Goal: Information Seeking & Learning: Learn about a topic

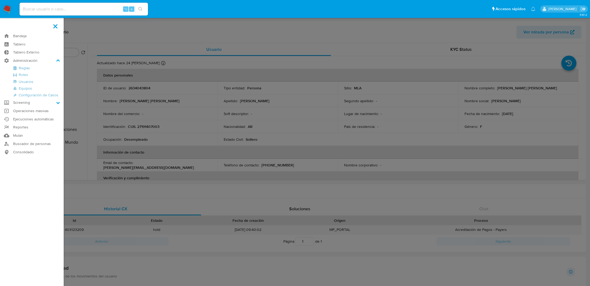
select select "10"
click at [27, 67] on link "Reglas" at bounding box center [32, 68] width 64 height 7
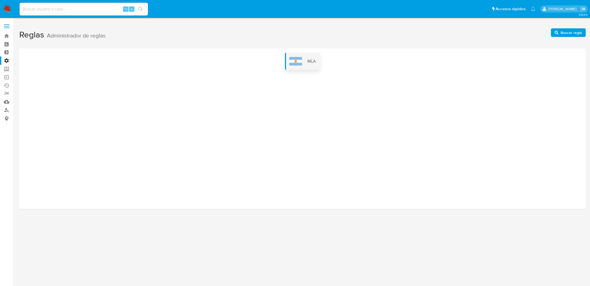
click at [302, 61] on div "MLA" at bounding box center [302, 61] width 35 height 17
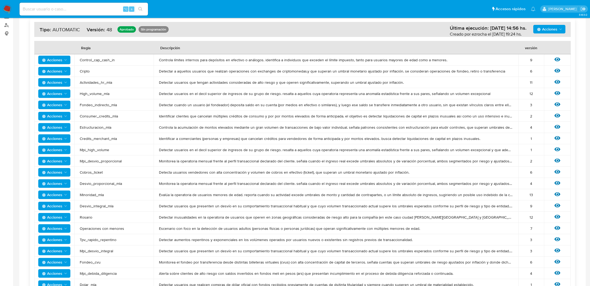
scroll to position [76, 0]
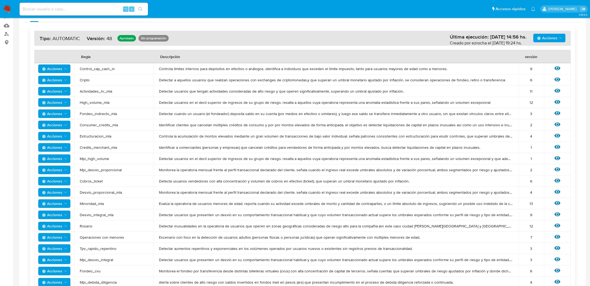
drag, startPoint x: 171, startPoint y: 180, endPoint x: 471, endPoint y: 176, distance: 299.5
click at [471, 176] on td "Detecta usuarios vendedores con alta concentración y volumen de cobros en efect…" at bounding box center [336, 180] width 364 height 11
click at [558, 181] on icon at bounding box center [557, 181] width 6 height 4
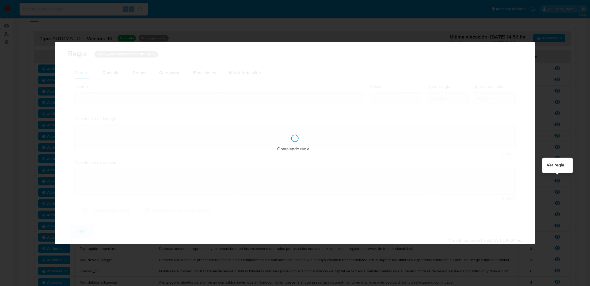
type input "Cobros_ticket"
type textarea "Detecta usuarios vendedores con alta concentración y volumen de cobros en efect…"
type textarea "Sellers que venden un gran porcentaje de sus ventas via ticket"
checkbox input "true"
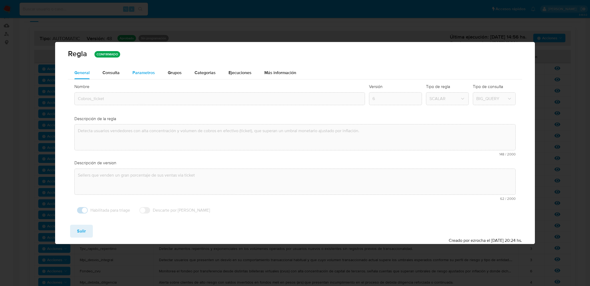
click at [129, 72] on button "Parametros" at bounding box center [143, 72] width 35 height 13
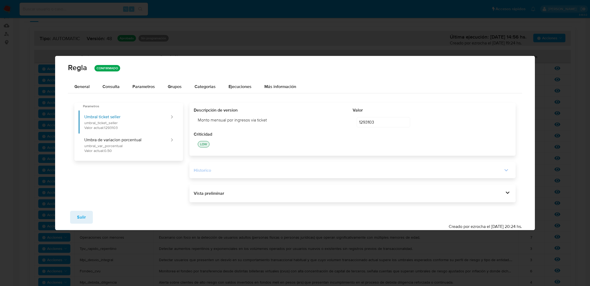
click at [278, 166] on div "Historico" at bounding box center [352, 169] width 317 height 7
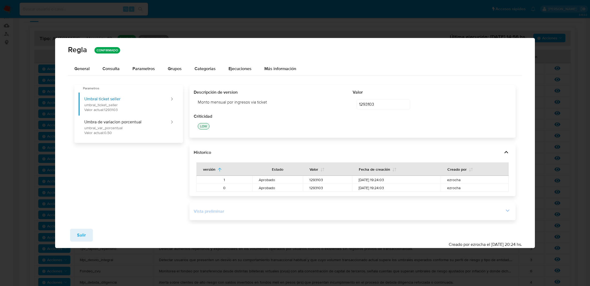
click at [250, 208] on div "Vista preliminar" at bounding box center [352, 211] width 317 height 9
click at [221, 218] on div "Vista preliminar DECLARE UMBRAL_TICKET_SELLER NUMERIC DEFAULT 1293103 ; DECLARE…" at bounding box center [352, 211] width 326 height 18
click at [221, 214] on div "Vista preliminar" at bounding box center [352, 211] width 317 height 9
click at [413, 212] on div "Vista preliminar" at bounding box center [349, 211] width 310 height 6
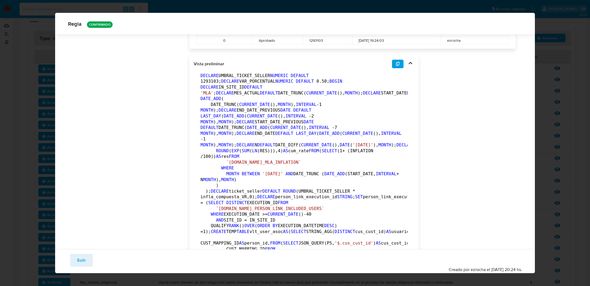
scroll to position [0, 0]
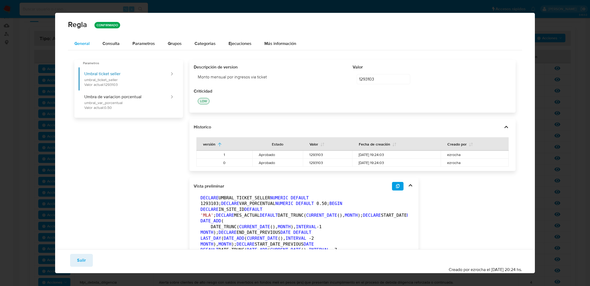
click at [93, 47] on button "General" at bounding box center [82, 43] width 28 height 13
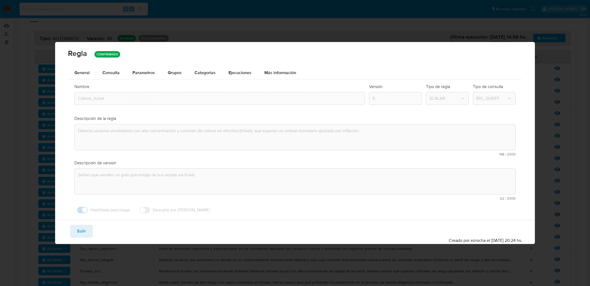
type button "0"
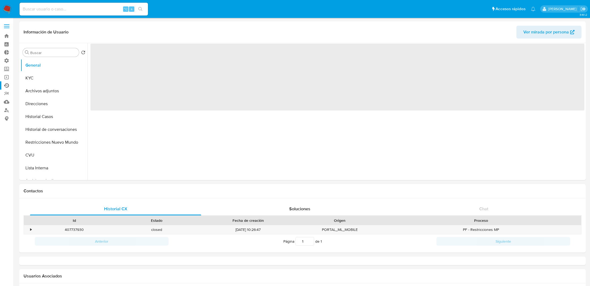
select select "10"
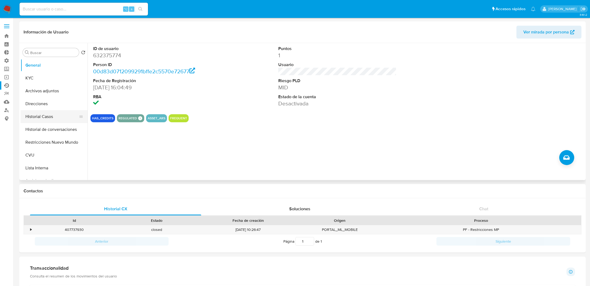
click at [51, 114] on button "Historial Casos" at bounding box center [52, 116] width 63 height 13
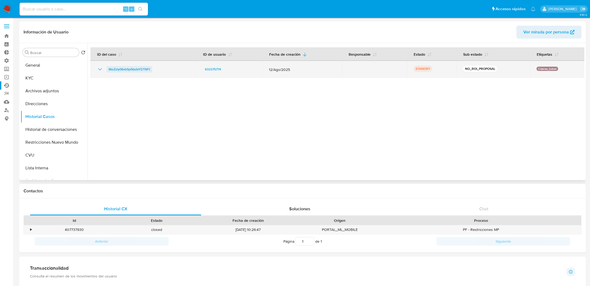
click at [140, 69] on span "8ksZzIy06vbSpfkbdvYDTNFt" at bounding box center [129, 69] width 41 height 6
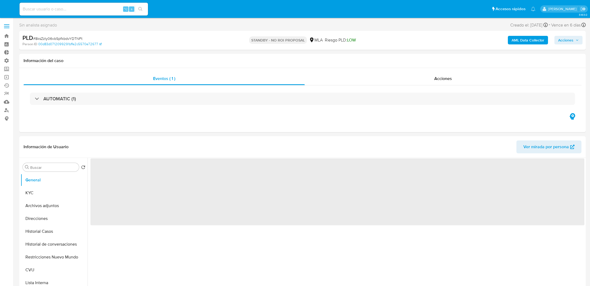
select select "10"
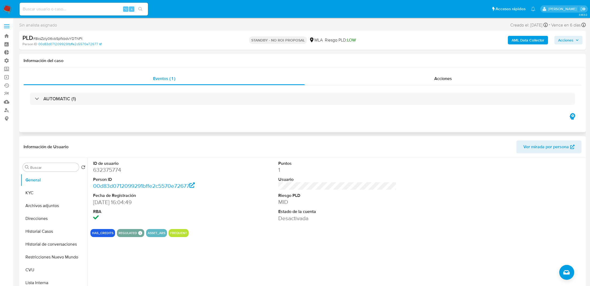
click at [220, 109] on div "AUTOMATIC (1)" at bounding box center [303, 98] width 558 height 27
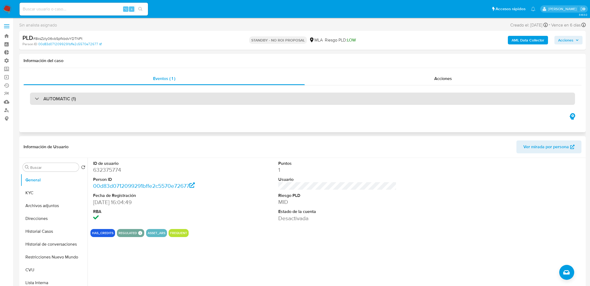
click at [220, 96] on div "AUTOMATIC (1)" at bounding box center [302, 99] width 545 height 12
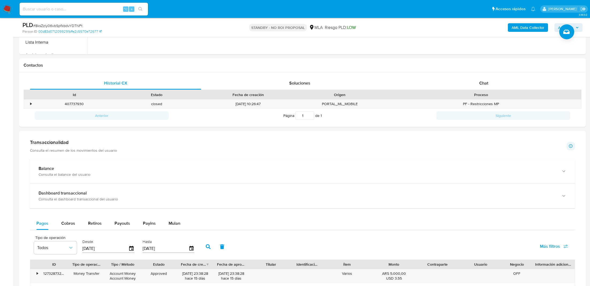
scroll to position [619, 0]
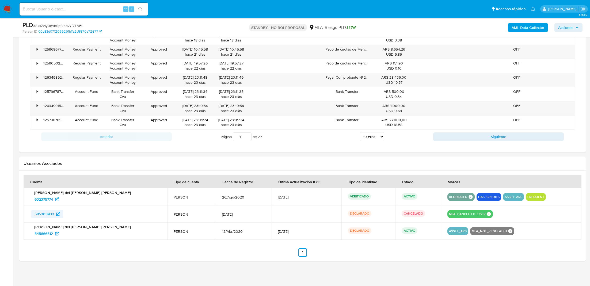
click at [44, 213] on span "585203932" at bounding box center [44, 214] width 20 height 9
click at [47, 231] on span "545666512" at bounding box center [43, 233] width 18 height 9
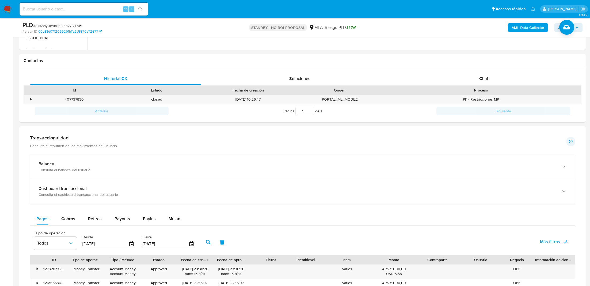
scroll to position [388, 0]
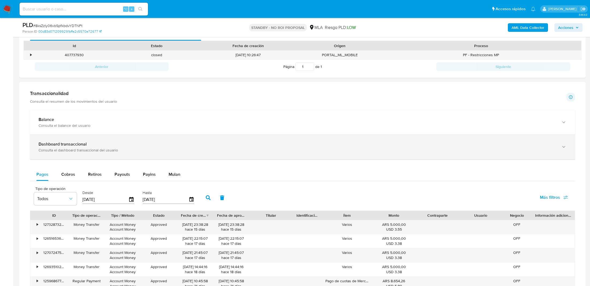
click at [285, 141] on div "Dashboard transaccional" at bounding box center [297, 143] width 517 height 5
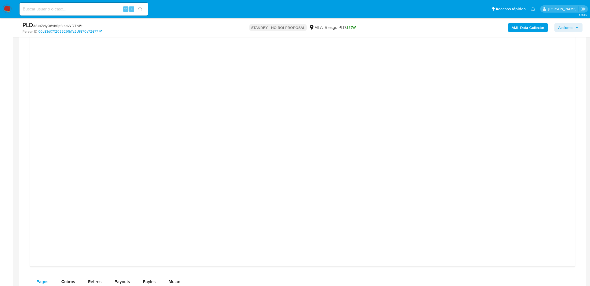
scroll to position [495, 0]
click at [495, 131] on div at bounding box center [302, 176] width 536 height 241
click at [485, 116] on div at bounding box center [302, 176] width 536 height 241
click at [532, 158] on div at bounding box center [302, 176] width 536 height 241
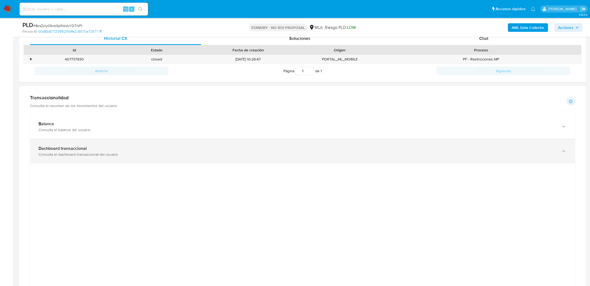
click at [527, 155] on div "Consulta el dashboard transaccional del usuario" at bounding box center [297, 154] width 517 height 5
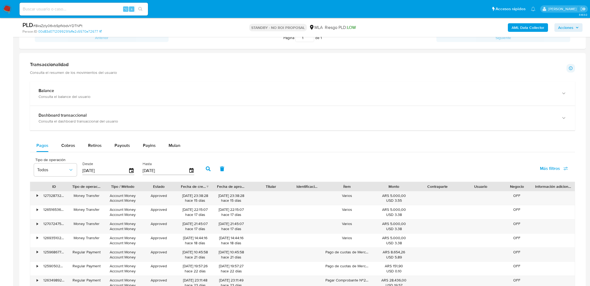
scroll to position [456, 0]
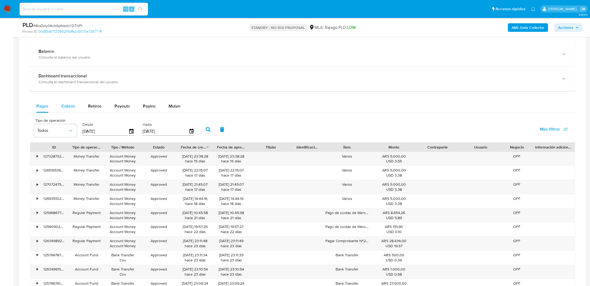
click at [75, 105] on button "Cobros" at bounding box center [68, 106] width 27 height 13
select select "10"
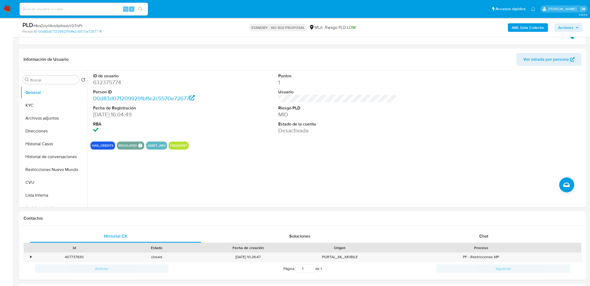
scroll to position [335, 0]
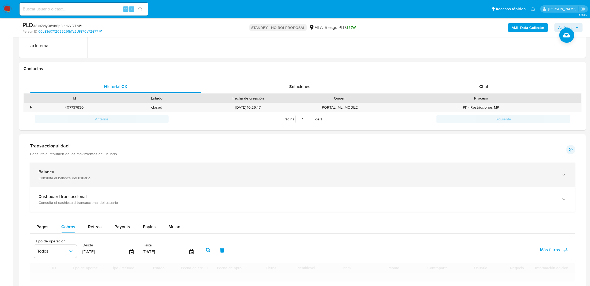
click at [227, 173] on div "Balance" at bounding box center [297, 171] width 517 height 5
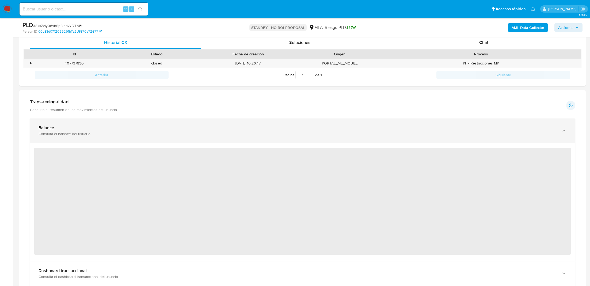
scroll to position [432, 0]
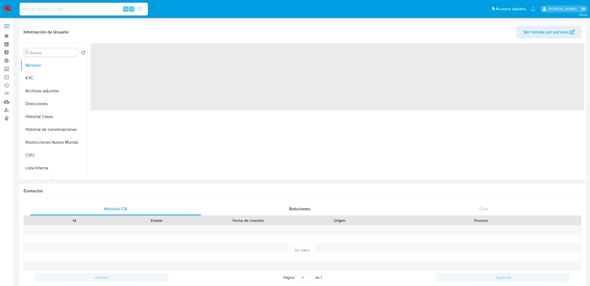
select select "10"
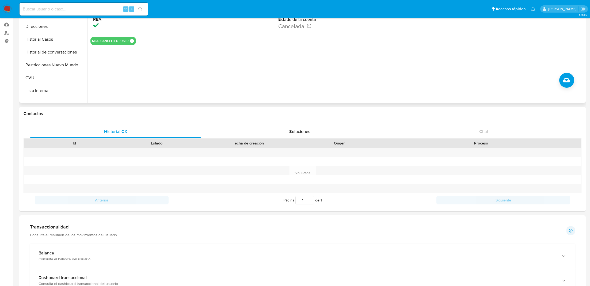
scroll to position [194, 0]
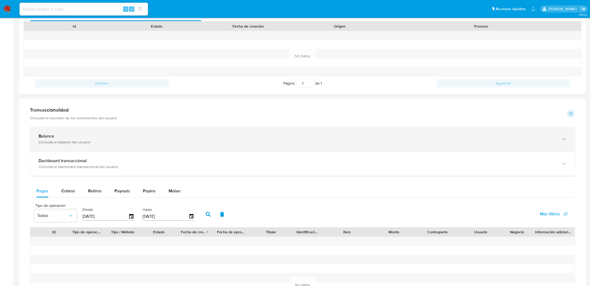
click at [133, 135] on div "Balance" at bounding box center [297, 135] width 517 height 5
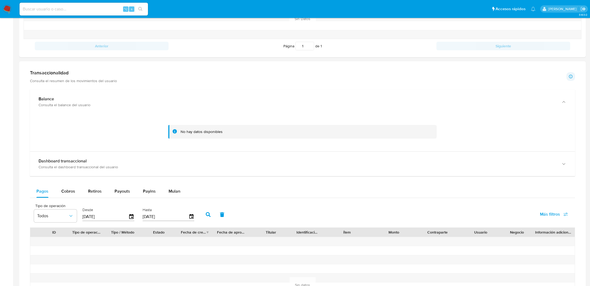
scroll to position [240, 0]
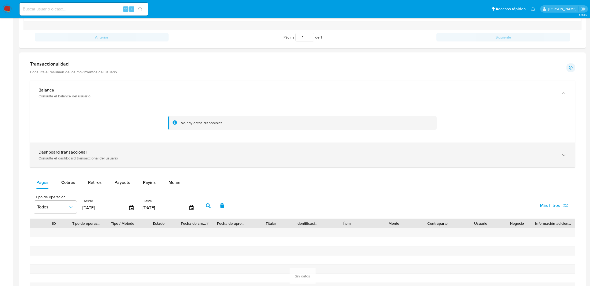
click at [276, 152] on div "Dashboard transaccional" at bounding box center [297, 151] width 517 height 5
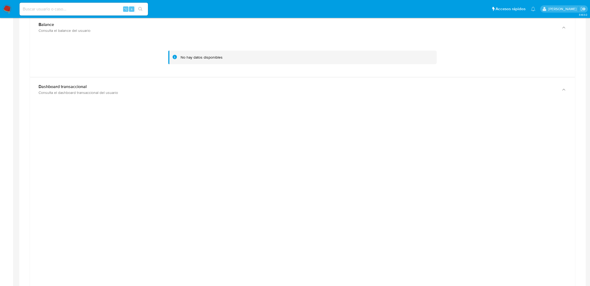
scroll to position [314, 0]
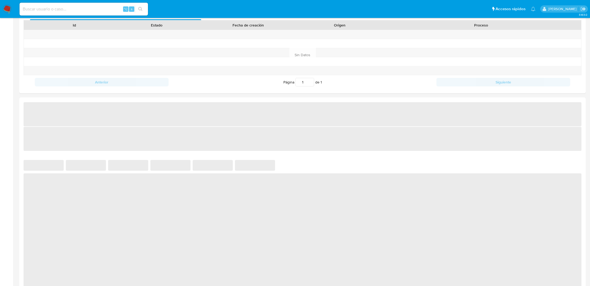
select select "10"
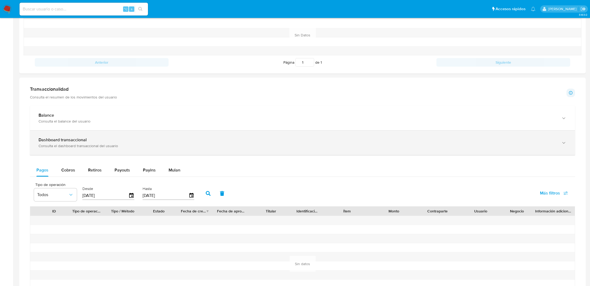
scroll to position [217, 0]
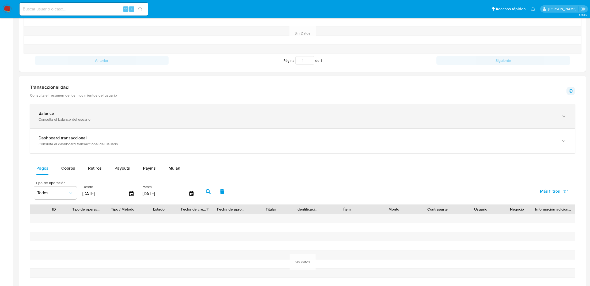
click at [145, 118] on div "Consulta el balance del usuario" at bounding box center [297, 119] width 517 height 5
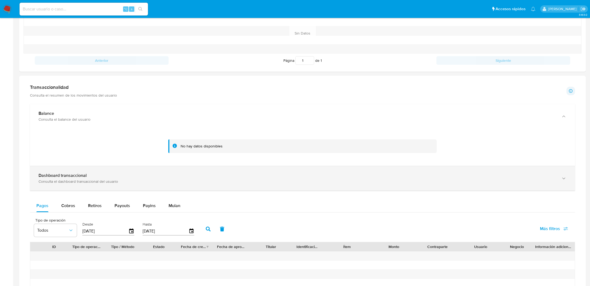
click at [265, 183] on div "Dashboard transaccional Consulta el dashboard transaccional del usuario" at bounding box center [302, 178] width 545 height 24
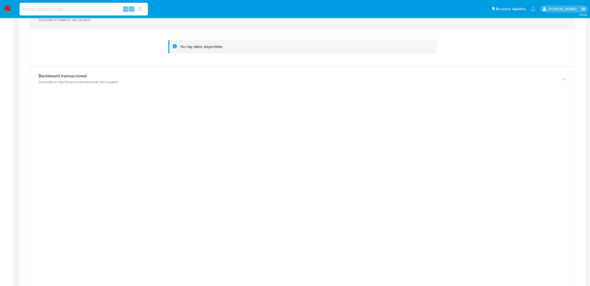
scroll to position [367, 0]
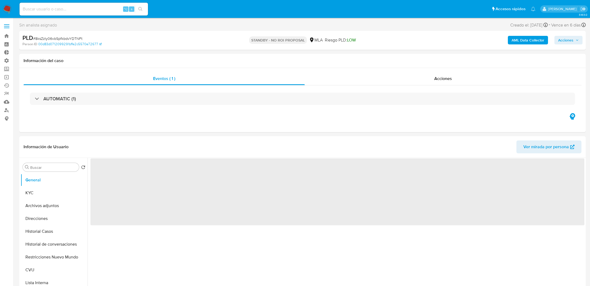
select select "10"
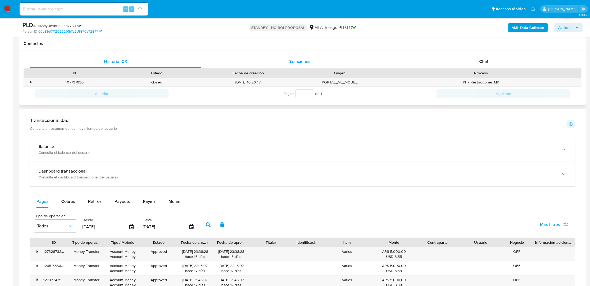
scroll to position [287, 0]
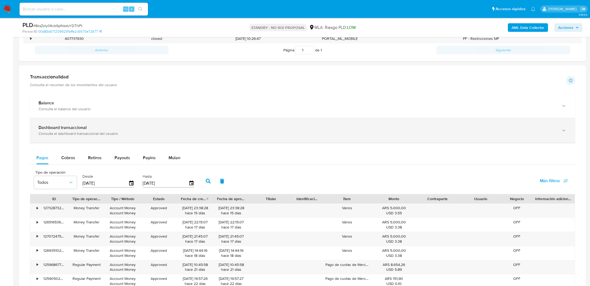
click at [222, 130] on div "Dashboard transaccional Consulta el dashboard transaccional del usuario" at bounding box center [297, 130] width 517 height 11
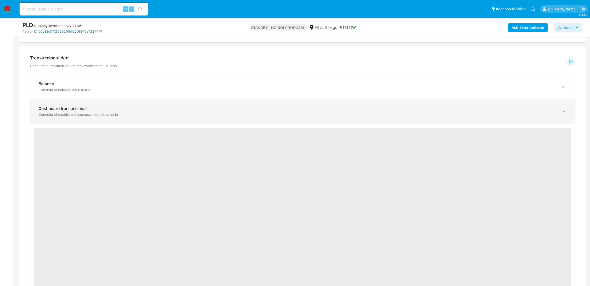
scroll to position [306, 0]
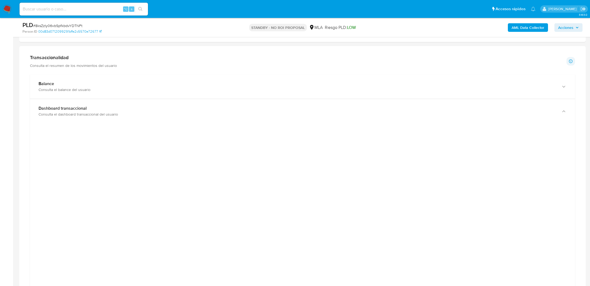
click at [479, 151] on div at bounding box center [302, 248] width 536 height 241
click at [505, 153] on div at bounding box center [302, 248] width 536 height 241
click at [111, 159] on div at bounding box center [302, 248] width 536 height 241
click at [113, 159] on div at bounding box center [302, 248] width 536 height 241
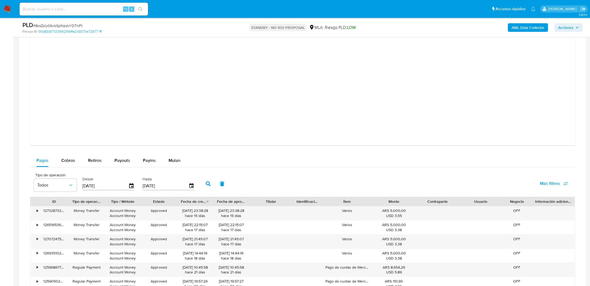
scroll to position [557, 0]
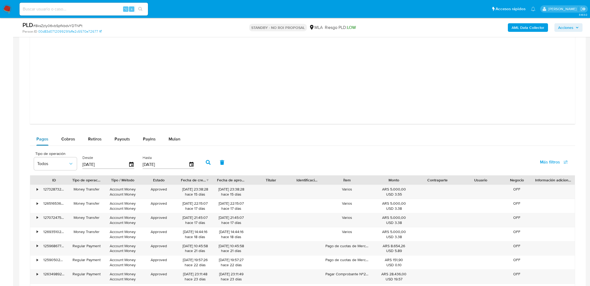
click at [50, 140] on button "Pagos" at bounding box center [42, 139] width 25 height 13
click at [80, 142] on button "Cobros" at bounding box center [68, 139] width 27 height 13
select select "10"
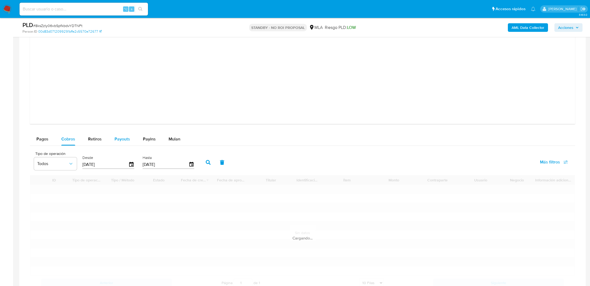
scroll to position [605, 0]
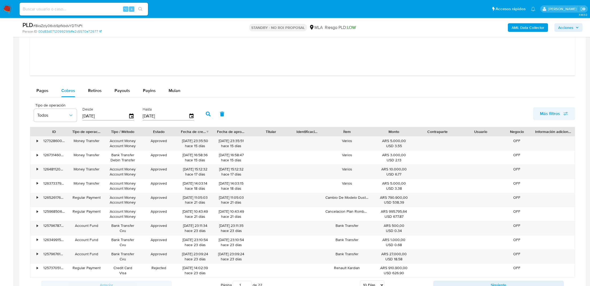
click at [558, 113] on span "Más filtros" at bounding box center [550, 113] width 20 height 13
click at [508, 145] on span "Estado" at bounding box center [504, 145] width 13 height 5
click at [495, 145] on input "Estado" at bounding box center [493, 146] width 4 height 4
checkbox input "true"
type input "[DATE]"
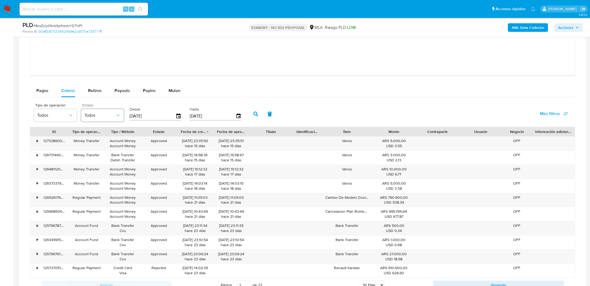
click at [95, 118] on button "Todos" at bounding box center [102, 115] width 43 height 13
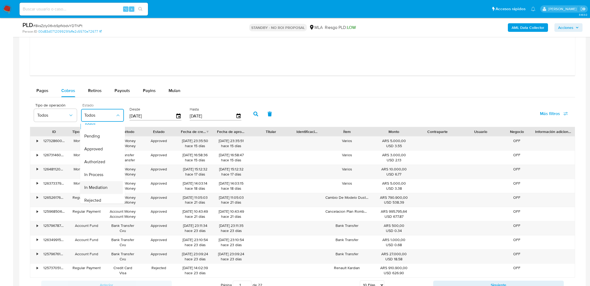
scroll to position [48, 0]
click at [97, 183] on span "Refunded" at bounding box center [93, 184] width 18 height 5
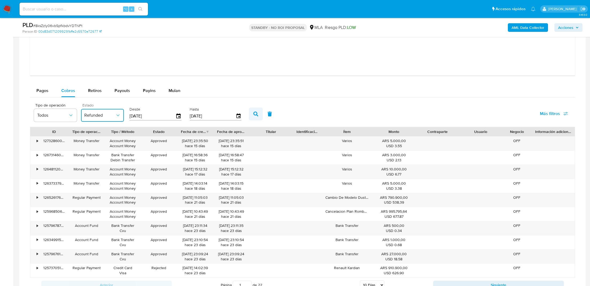
click at [253, 116] on icon "button" at bounding box center [255, 114] width 5 height 5
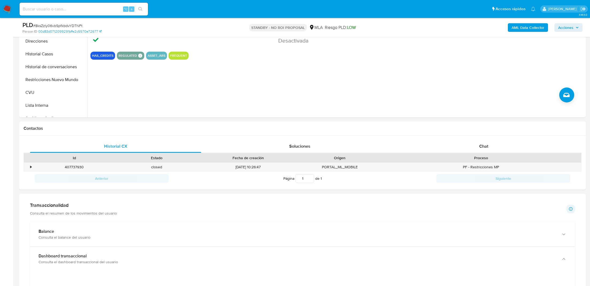
scroll to position [0, 0]
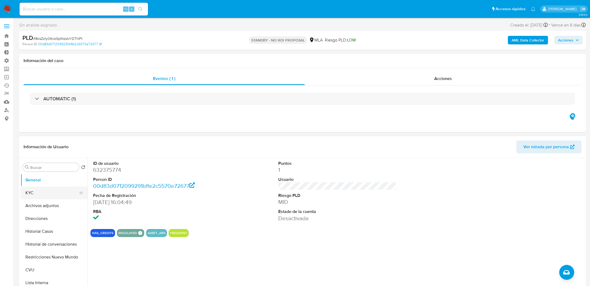
click at [32, 196] on button "KYC" at bounding box center [52, 192] width 63 height 13
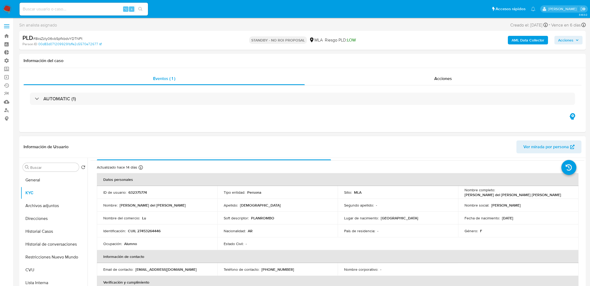
scroll to position [277, 0]
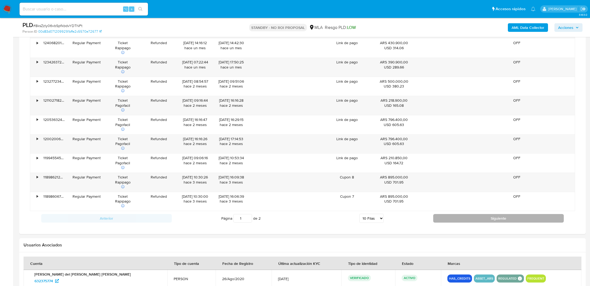
click at [450, 214] on button "Siguiente" at bounding box center [498, 218] width 131 height 9
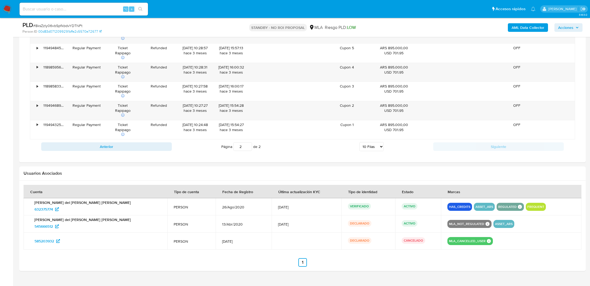
scroll to position [653, 0]
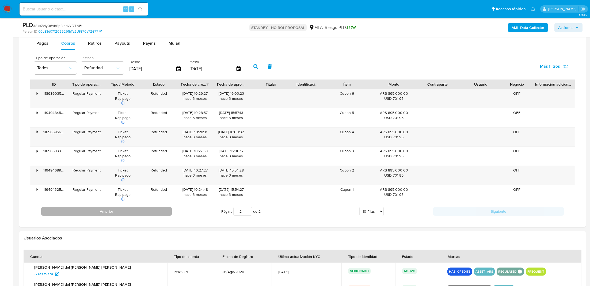
click at [158, 213] on button "Anterior" at bounding box center [106, 211] width 131 height 9
type input "1"
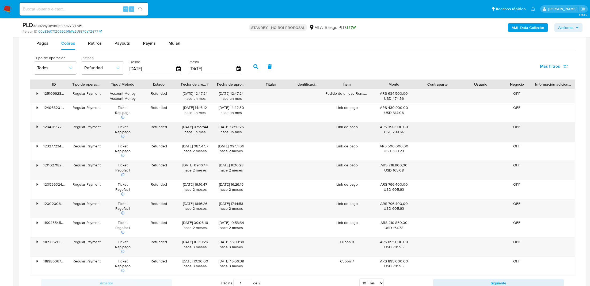
scroll to position [670, 0]
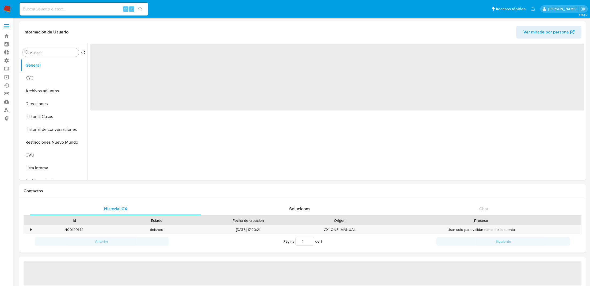
select select "10"
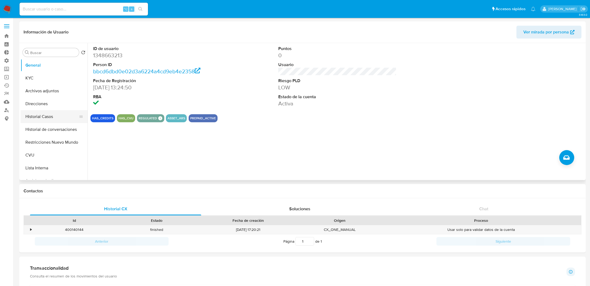
click at [49, 116] on button "Historial Casos" at bounding box center [52, 116] width 63 height 13
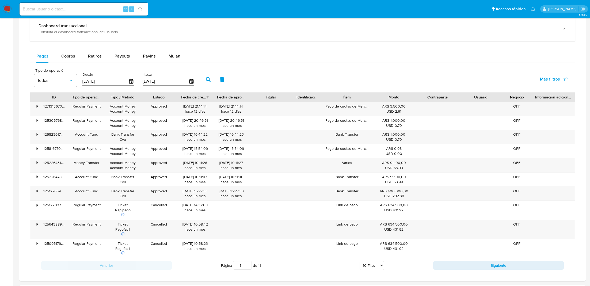
scroll to position [225, 0]
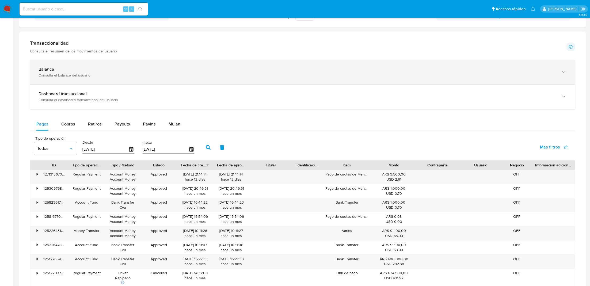
click at [114, 68] on div "Balance" at bounding box center [297, 69] width 517 height 5
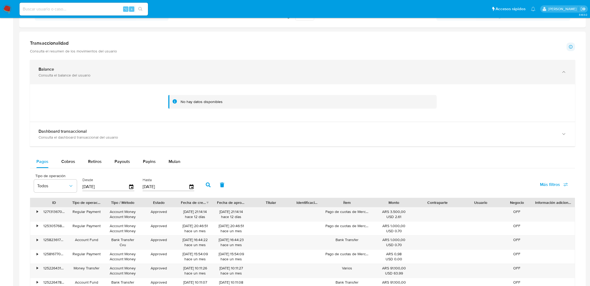
click at [118, 73] on div "Consulta el balance del usuario" at bounding box center [297, 75] width 517 height 5
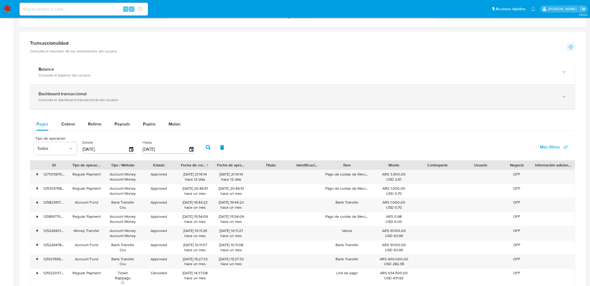
scroll to position [264, 0]
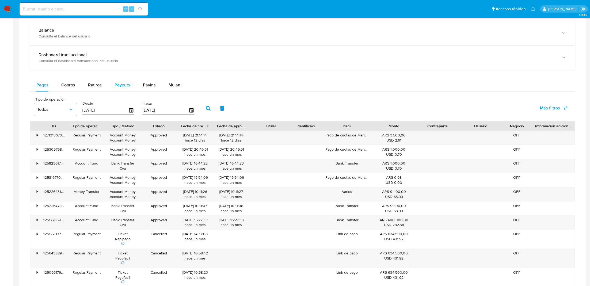
click at [116, 82] on span "Payouts" at bounding box center [122, 85] width 16 height 6
select select "10"
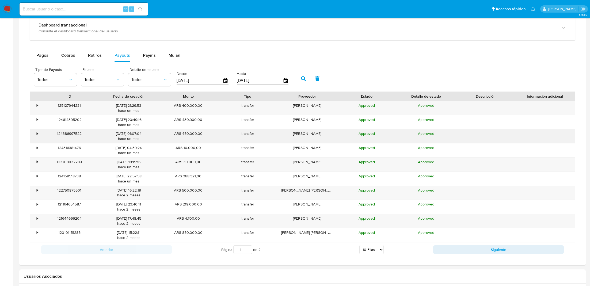
scroll to position [314, 0]
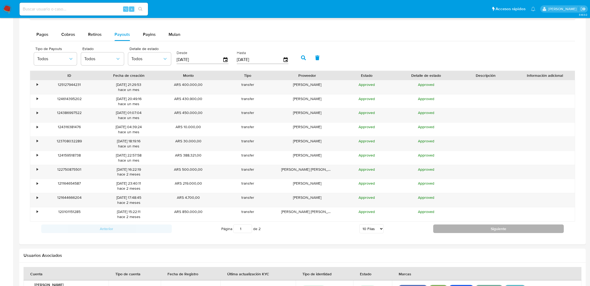
click at [477, 229] on button "Siguiente" at bounding box center [498, 228] width 131 height 9
type input "2"
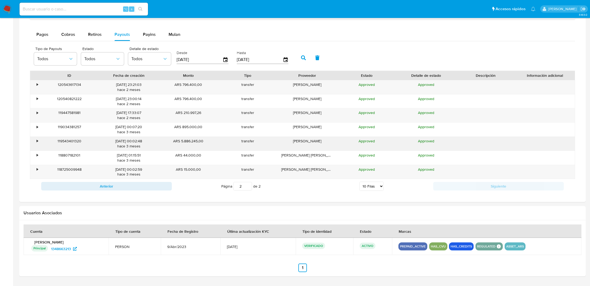
click at [38, 140] on div "•" at bounding box center [34, 144] width 9 height 14
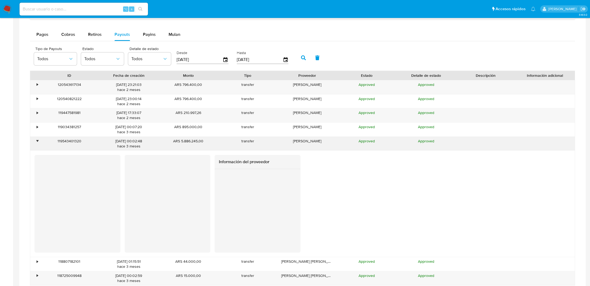
click at [38, 140] on div "•" at bounding box center [37, 141] width 1 height 5
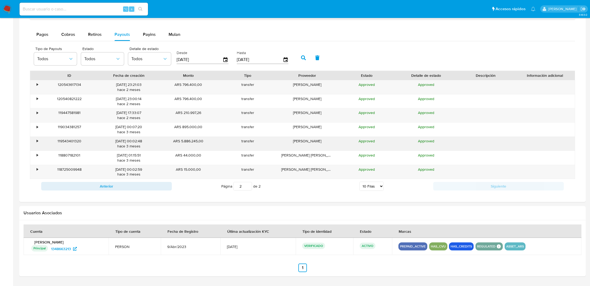
click at [38, 140] on div "•" at bounding box center [34, 144] width 9 height 14
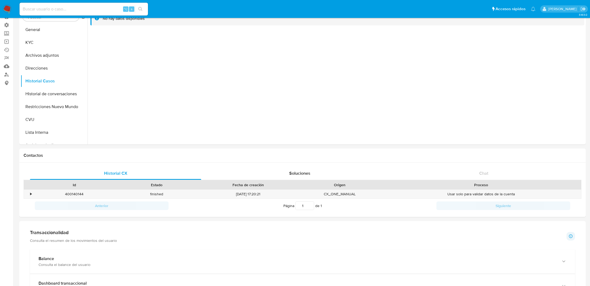
scroll to position [0, 0]
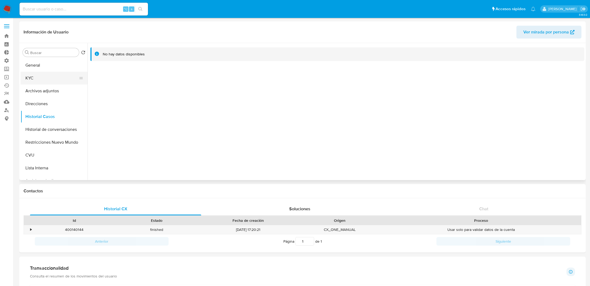
click at [55, 79] on button "KYC" at bounding box center [52, 78] width 63 height 13
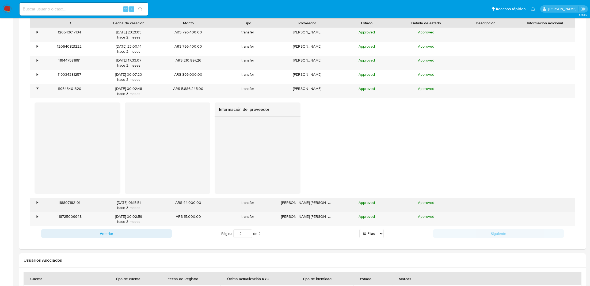
scroll to position [300, 0]
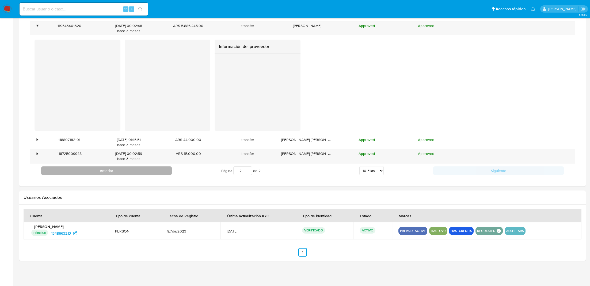
click at [139, 166] on button "Anterior" at bounding box center [106, 170] width 131 height 9
type input "1"
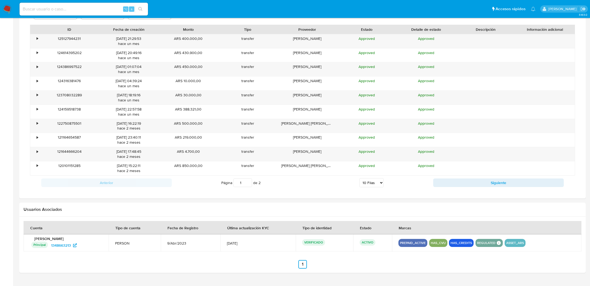
scroll to position [359, 0]
